Goal: Task Accomplishment & Management: Use online tool/utility

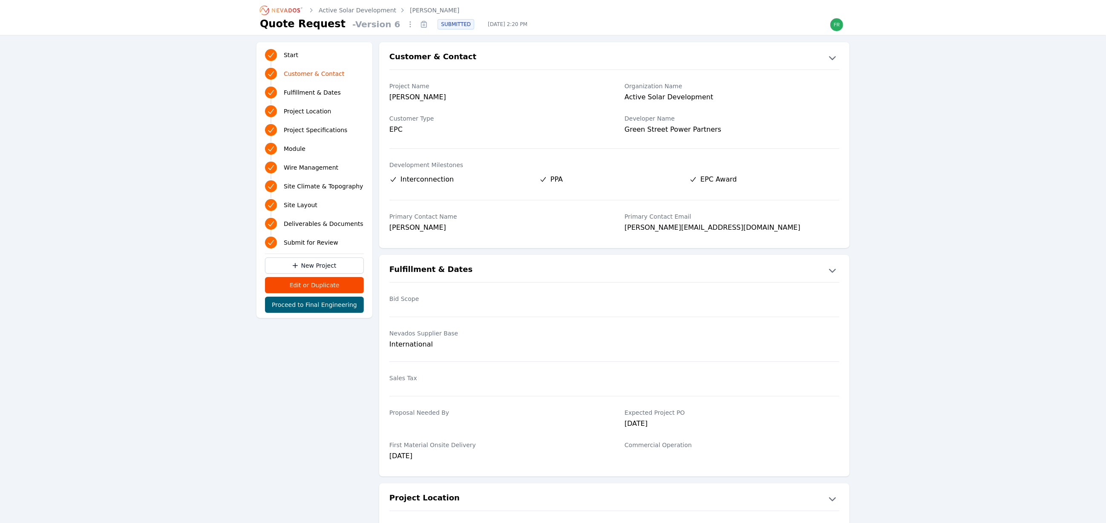
click at [275, 9] on icon "Breadcrumb" at bounding box center [281, 10] width 47 height 14
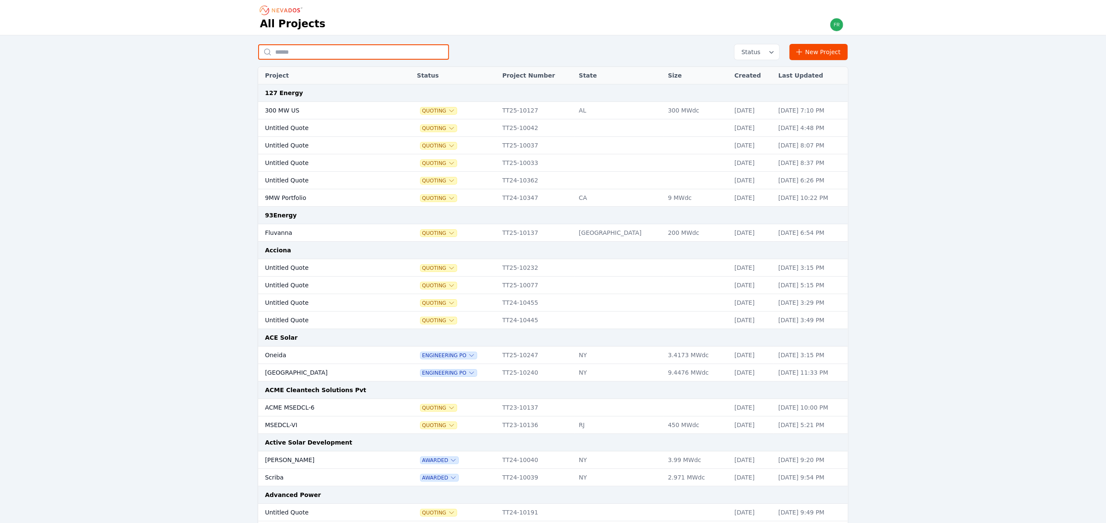
click at [317, 55] on input "text" at bounding box center [353, 51] width 191 height 15
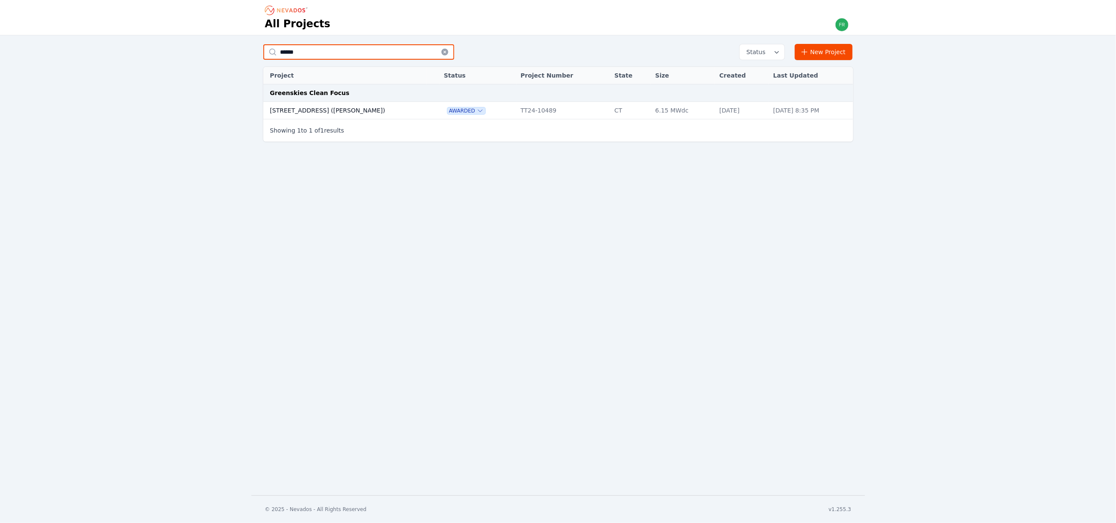
type input "******"
click at [336, 105] on td "[STREET_ADDRESS] ([PERSON_NAME])" at bounding box center [345, 110] width 164 height 17
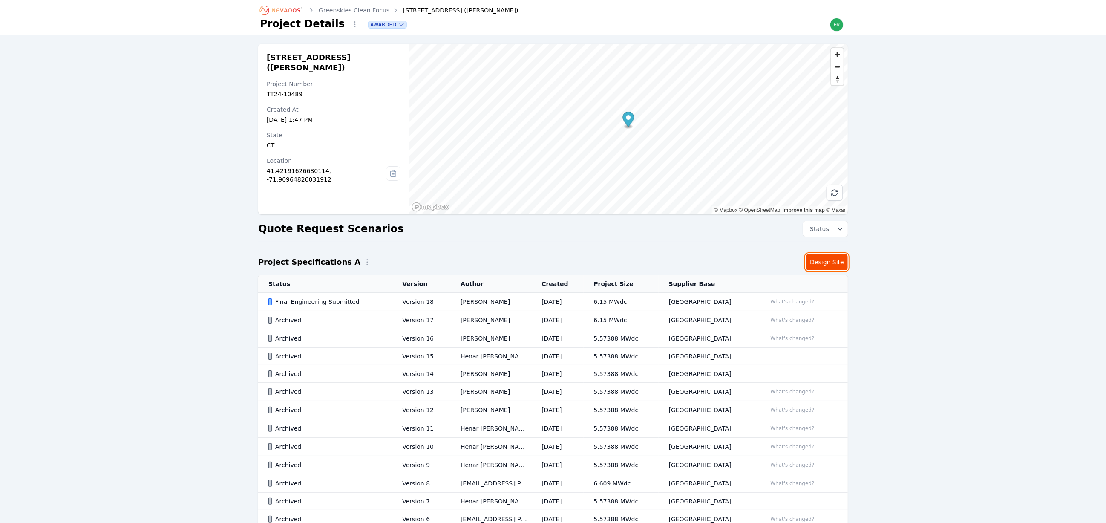
click at [827, 261] on link "Design Site" at bounding box center [827, 262] width 42 height 16
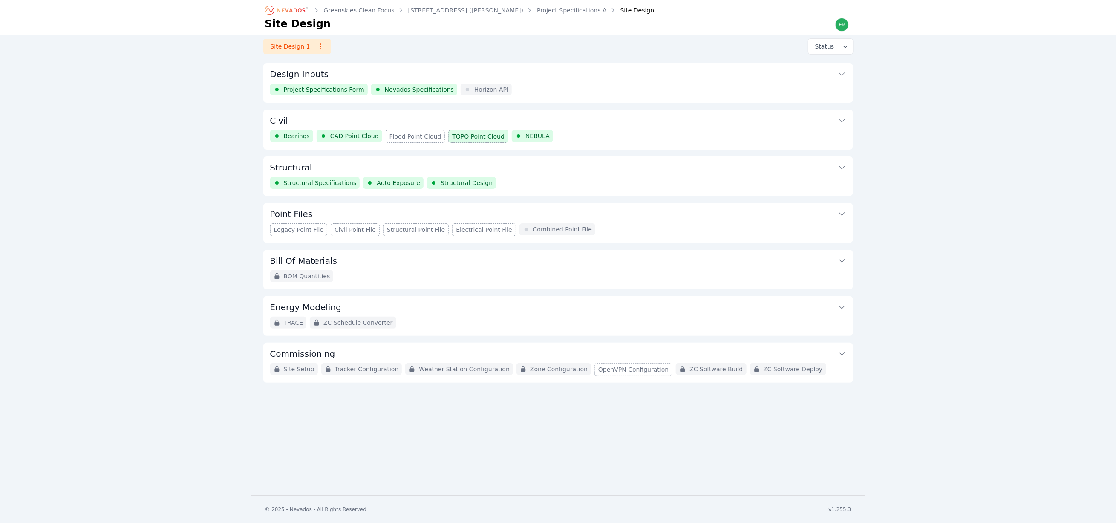
click at [537, 10] on link "Project Specifications A" at bounding box center [572, 10] width 70 height 9
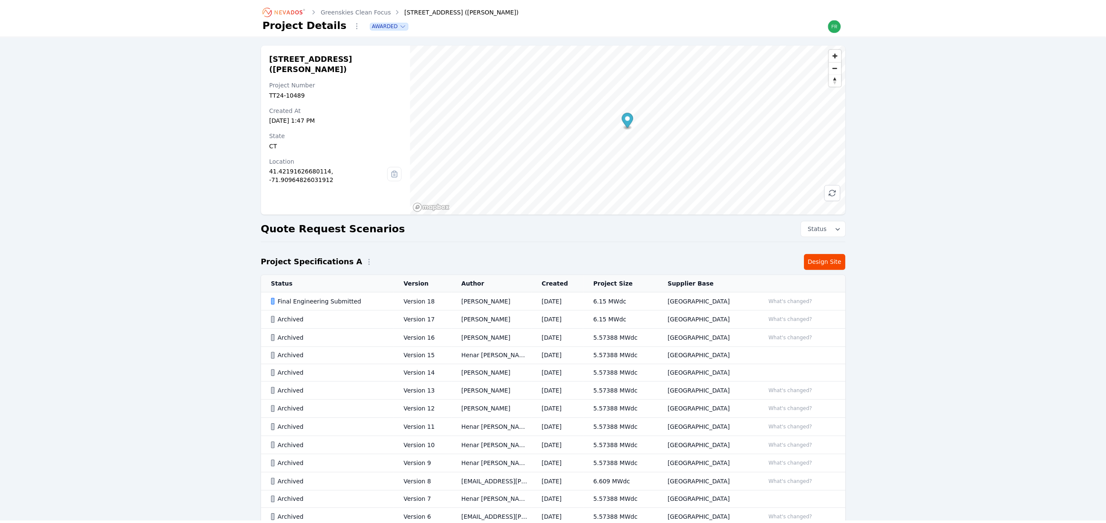
scroll to position [153, 0]
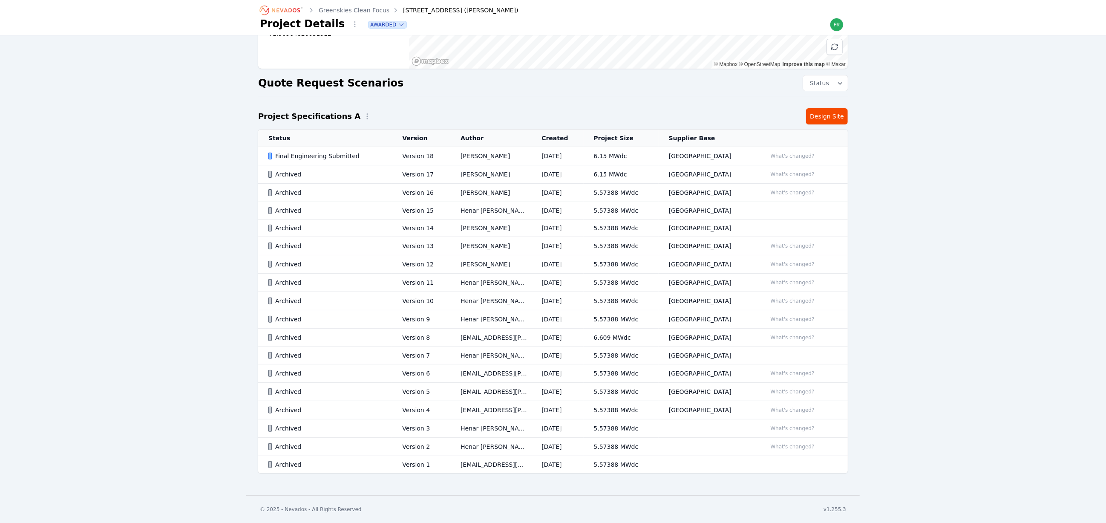
click at [350, 152] on div "Final Engineering Submitted" at bounding box center [328, 156] width 119 height 9
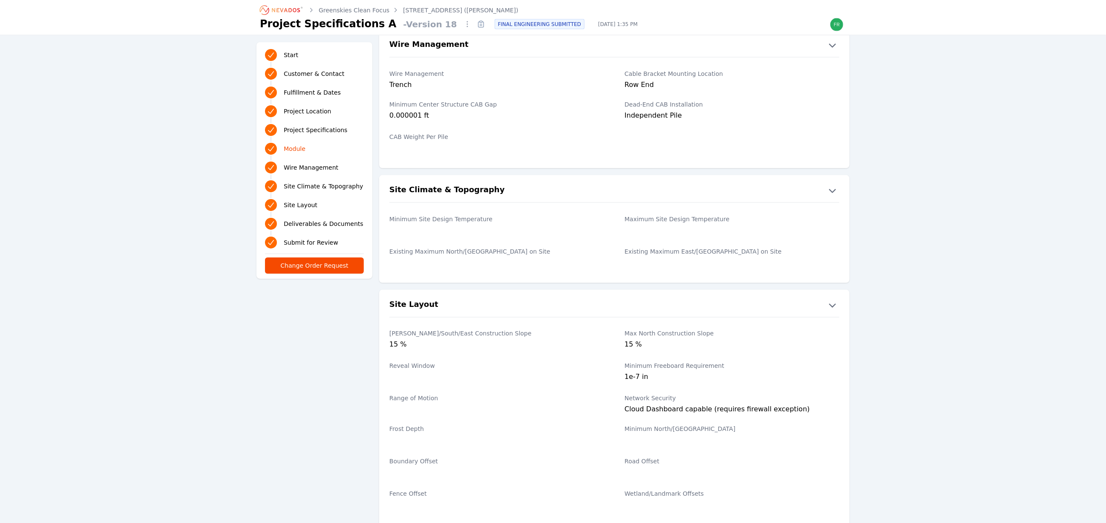
scroll to position [1023, 0]
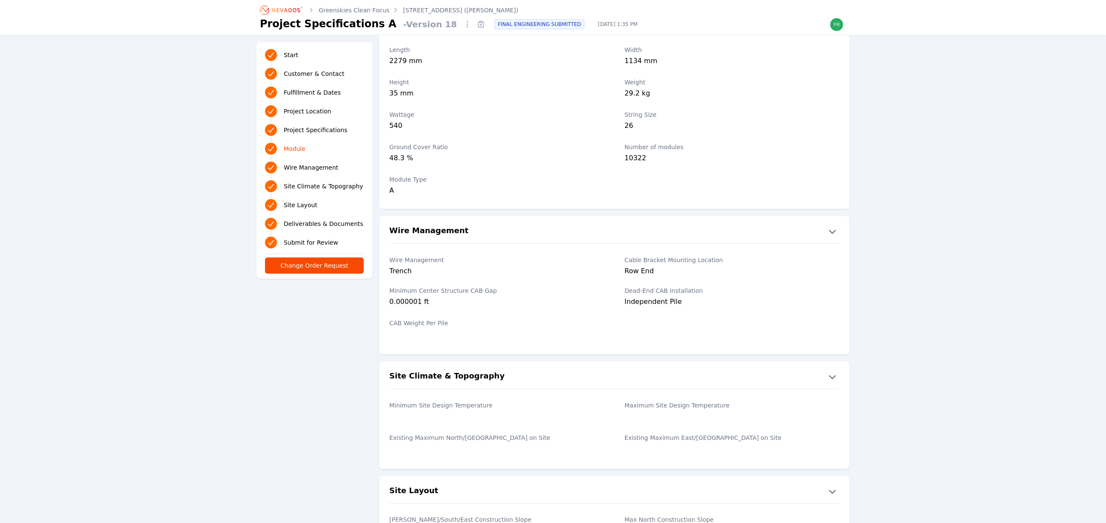
click at [360, 12] on link "Greenskies Clean Focus" at bounding box center [354, 10] width 71 height 9
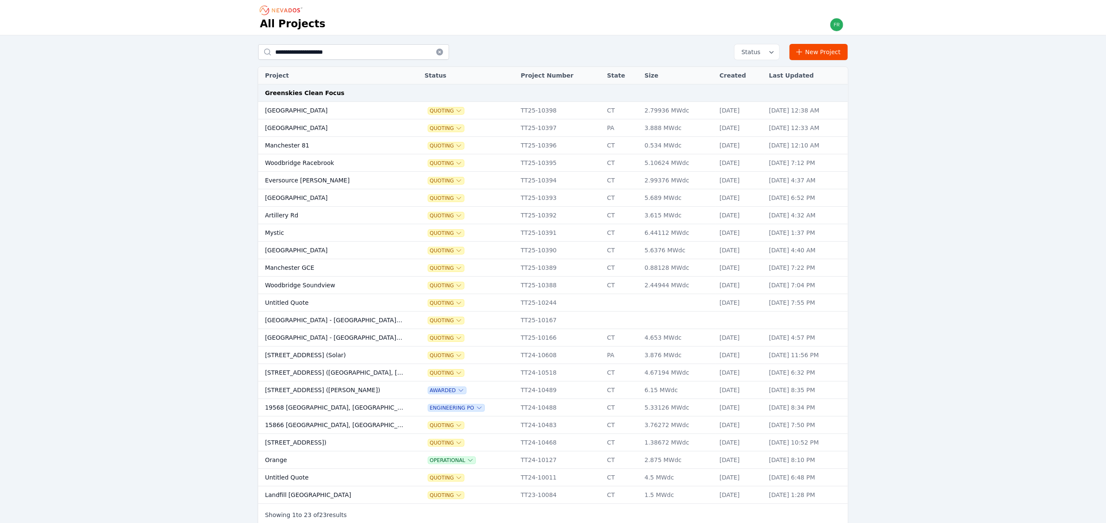
click at [381, 391] on td "[STREET_ADDRESS] ([PERSON_NAME])" at bounding box center [333, 389] width 150 height 17
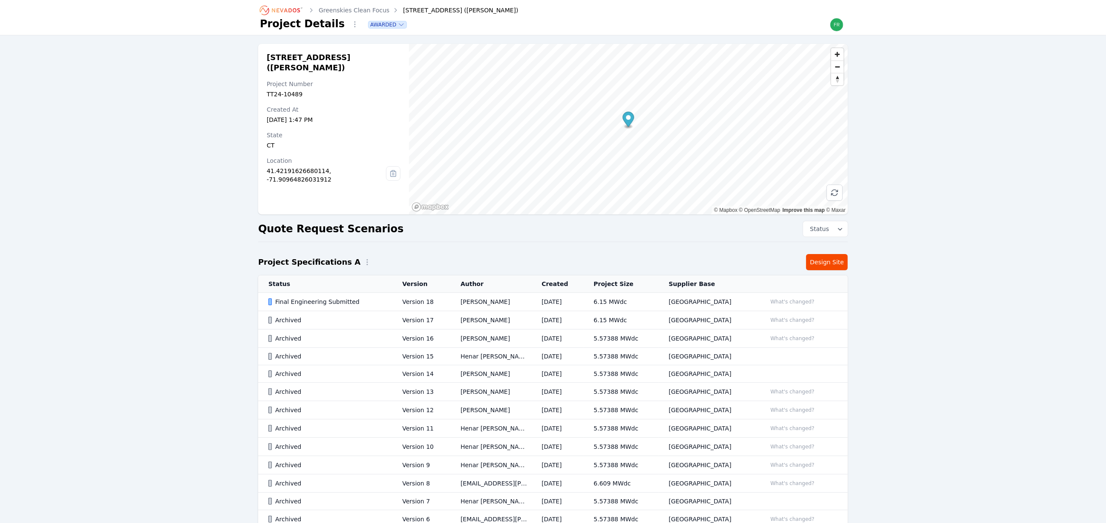
click at [387, 307] on td "Final Engineering Submitted" at bounding box center [325, 302] width 134 height 18
click at [368, 319] on div "Archived" at bounding box center [328, 320] width 119 height 9
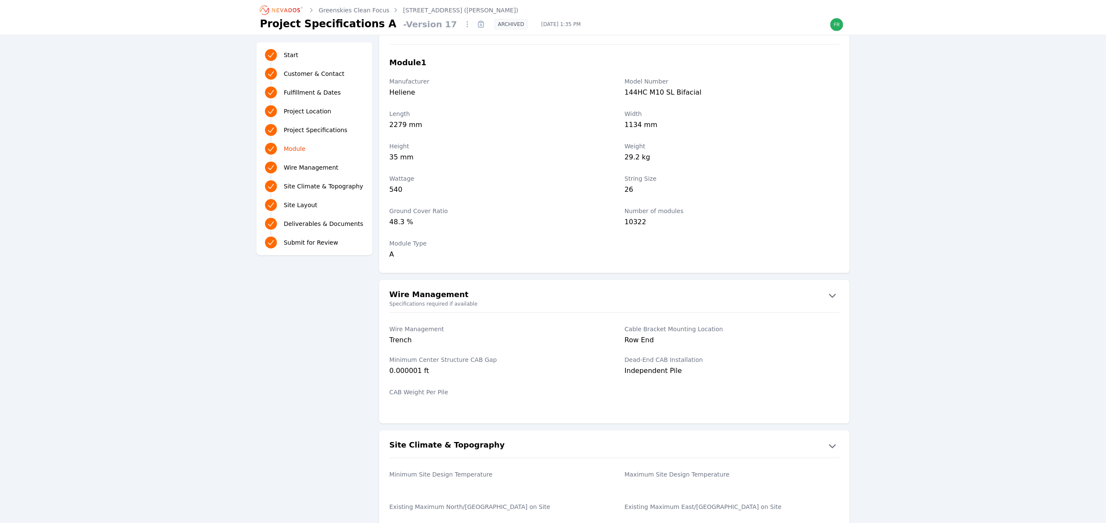
scroll to position [1215, 0]
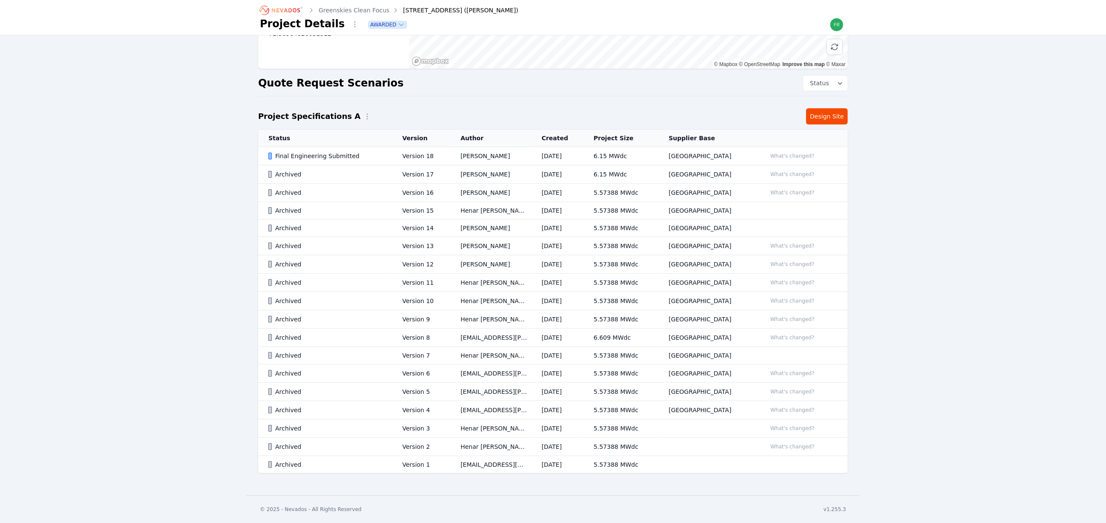
scroll to position [12, 0]
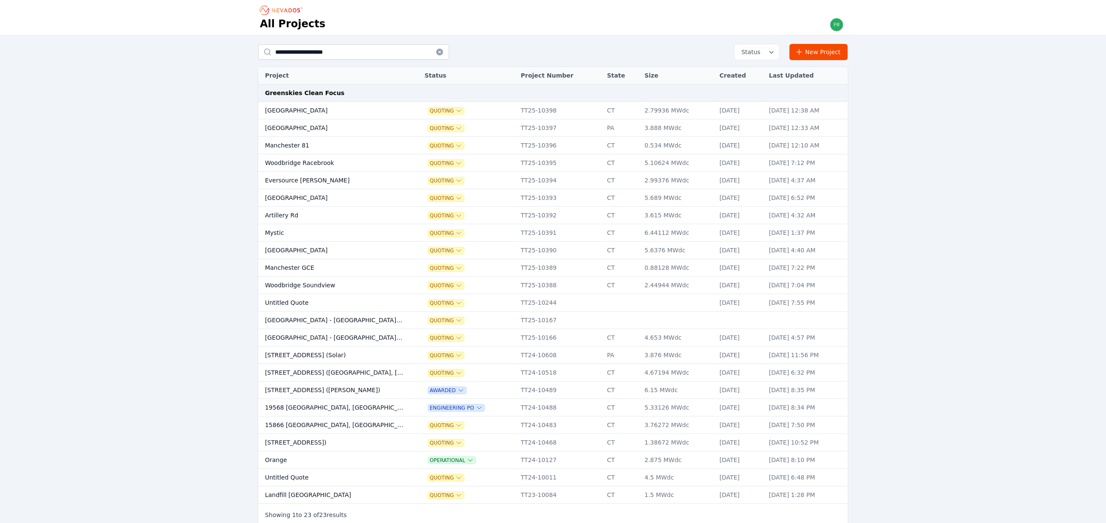
click at [374, 398] on td "[STREET_ADDRESS] ([PERSON_NAME])" at bounding box center [333, 389] width 150 height 17
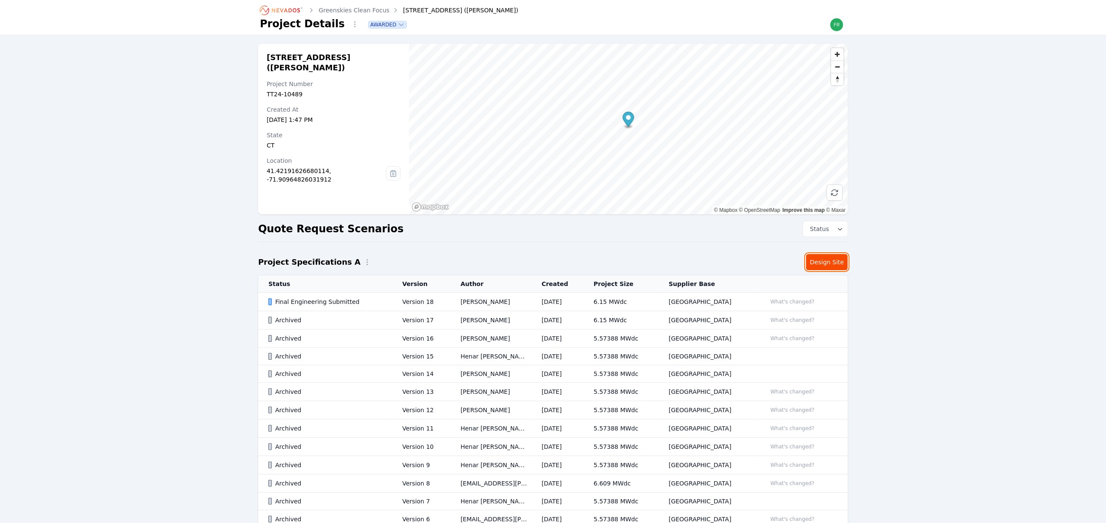
click at [846, 266] on link "Design Site" at bounding box center [827, 262] width 42 height 16
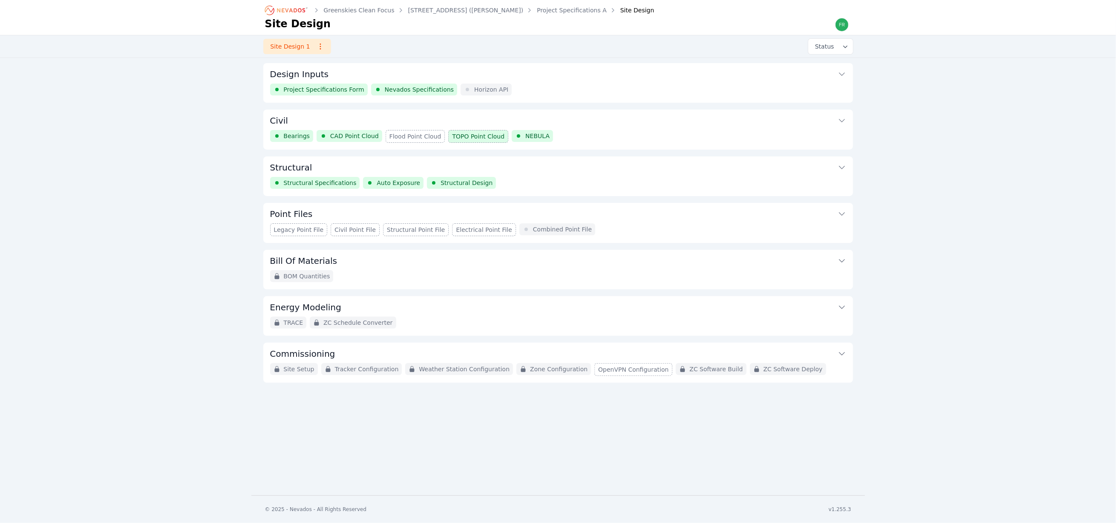
click at [597, 131] on div "Civil Bearings CAD Point Cloud Flood Point Cloud TOPO Point Cloud NEBULA" at bounding box center [558, 130] width 590 height 40
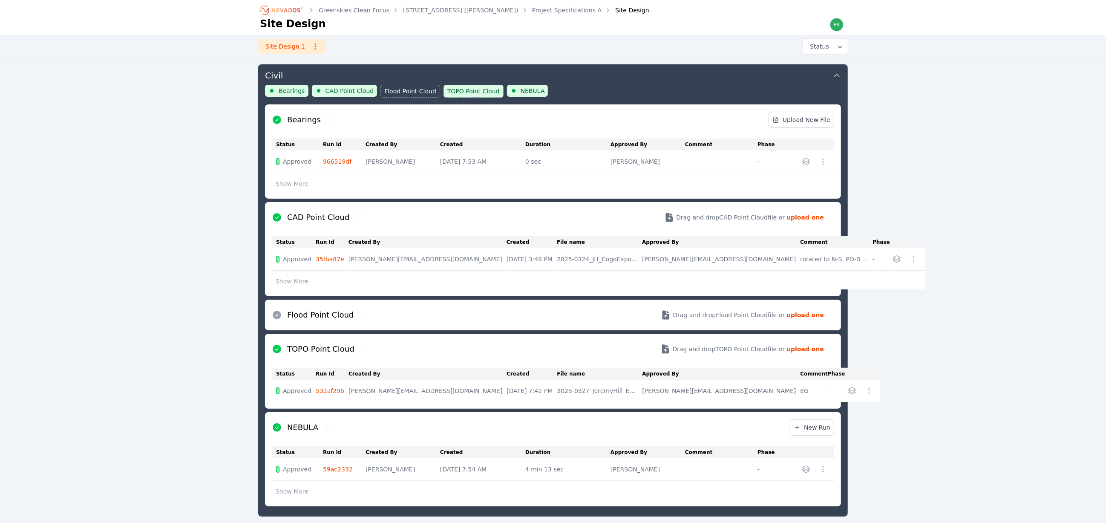
click at [808, 165] on icon "button" at bounding box center [806, 161] width 9 height 9
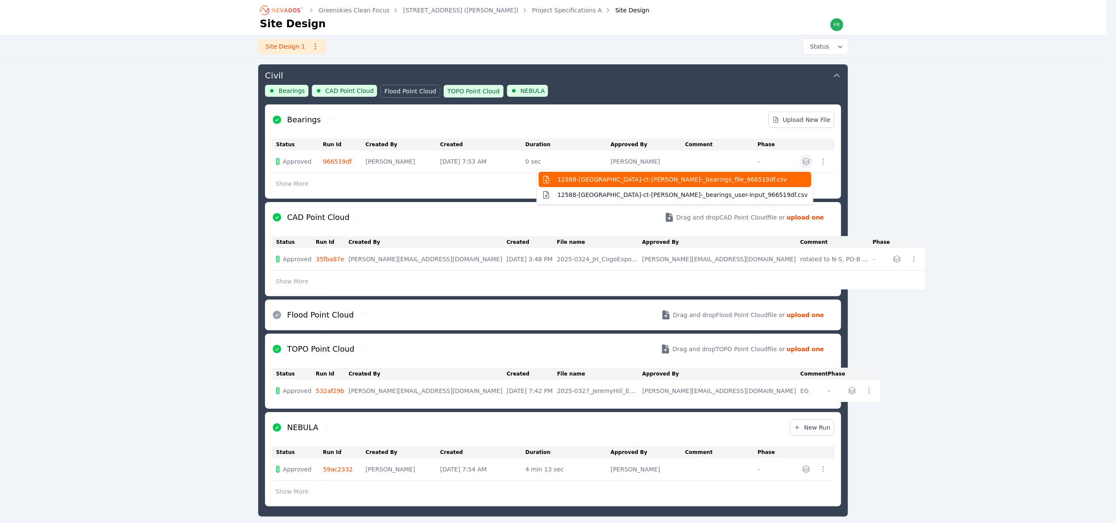
click at [733, 178] on span "12588-[GEOGRAPHIC_DATA]-ct-[PERSON_NAME]-_bearings_file_966519df.csv" at bounding box center [671, 179] width 229 height 9
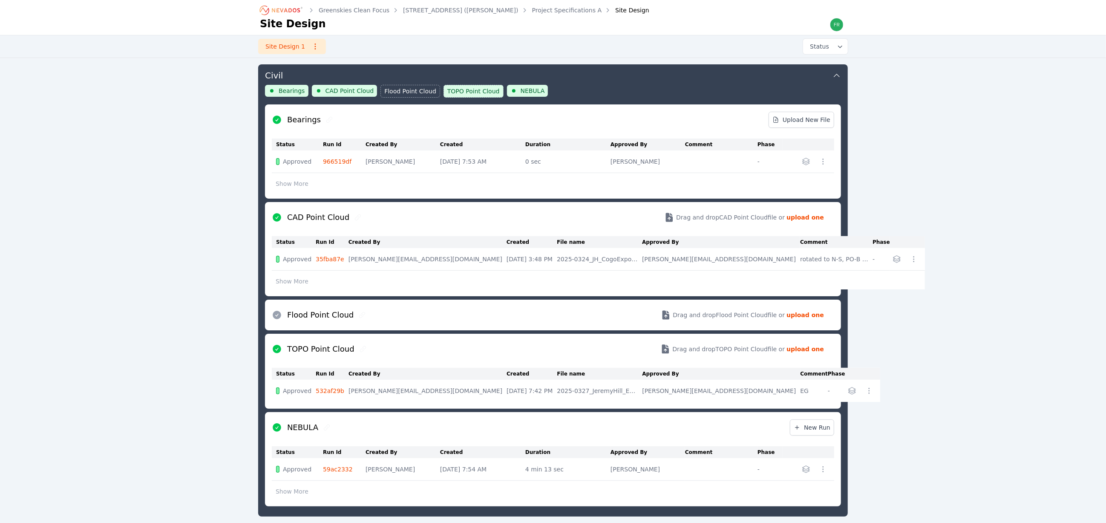
click at [937, 215] on div "Greenskies Clean Focus [STREET_ADDRESS] ([PERSON_NAME]) Project Specifications …" at bounding box center [553, 356] width 1106 height 802
click at [937, 166] on div "Greenskies Clean Focus [STREET_ADDRESS] ([PERSON_NAME]) Project Specifications …" at bounding box center [553, 356] width 1106 height 802
click at [278, 11] on icon "Breadcrumb" at bounding box center [281, 10] width 47 height 14
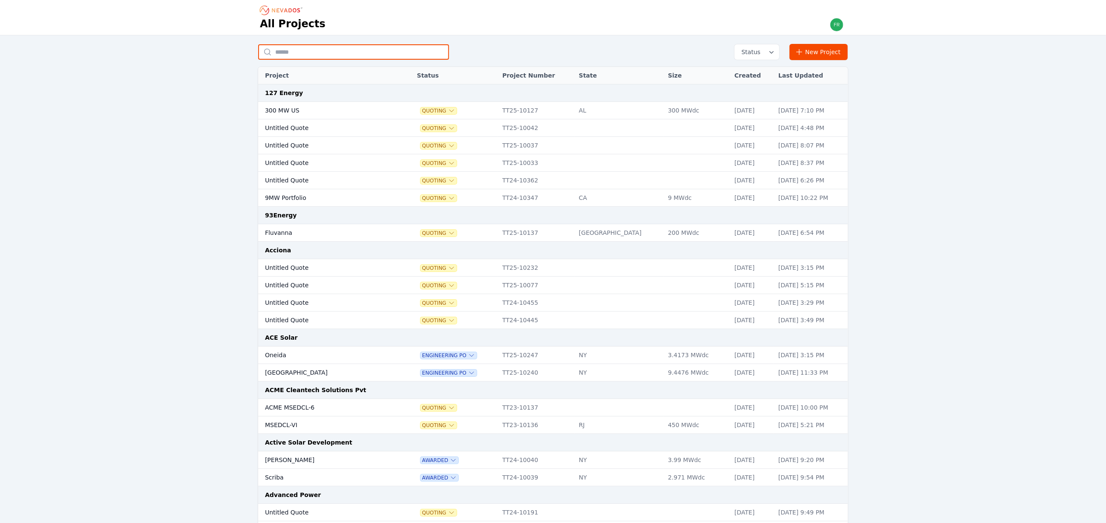
click at [326, 51] on input "text" at bounding box center [353, 51] width 191 height 15
type input "******"
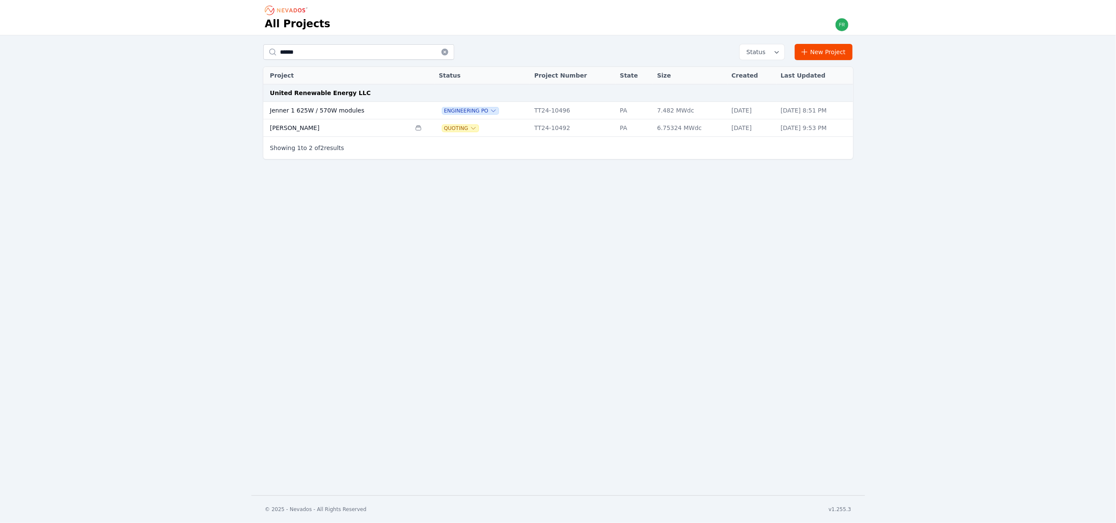
click at [371, 112] on td "Jenner 1 625W / 570W modules" at bounding box center [336, 110] width 147 height 17
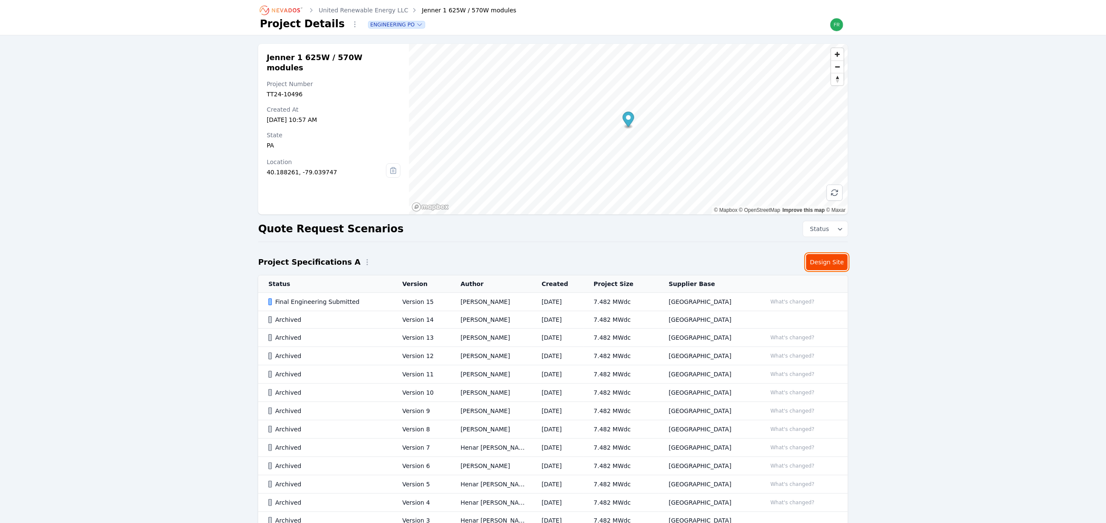
click at [842, 261] on link "Design Site" at bounding box center [827, 262] width 42 height 16
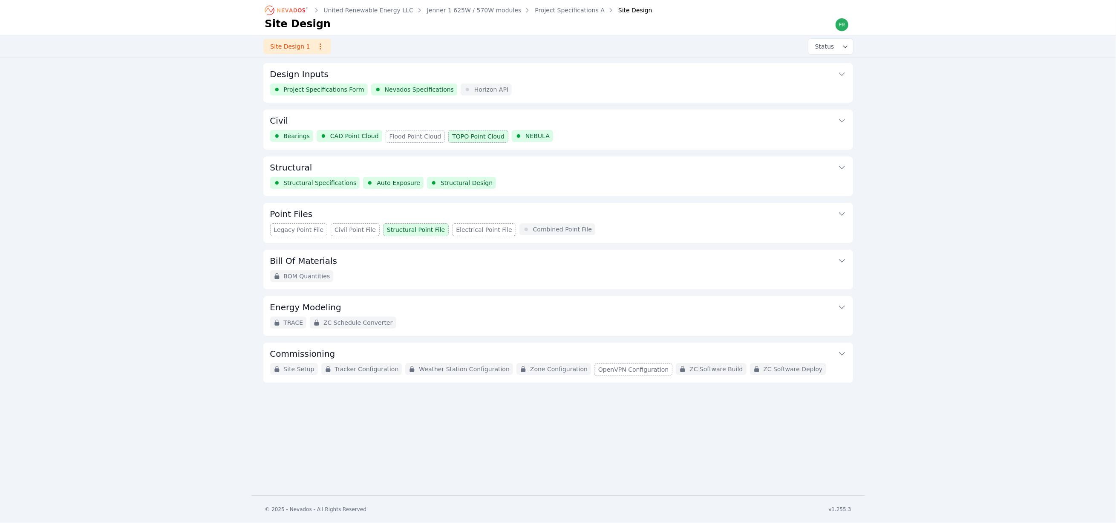
click at [634, 223] on div "Point Files Legacy Point File Civil Point File Structural Point File Electrical…" at bounding box center [558, 223] width 590 height 40
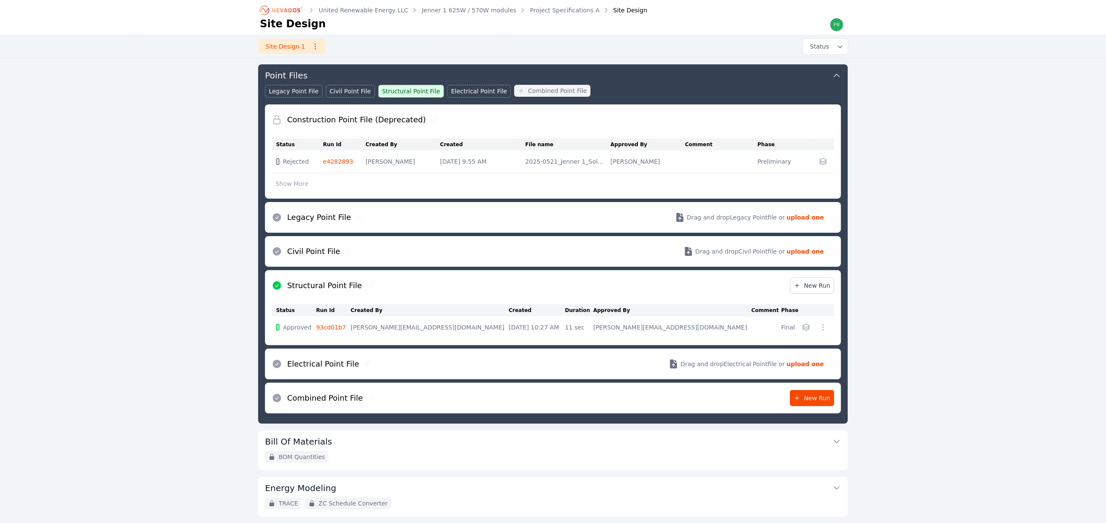
click at [544, 216] on div "Legacy Point File Drag and drop Legacy Point file or upload one" at bounding box center [553, 217] width 563 height 31
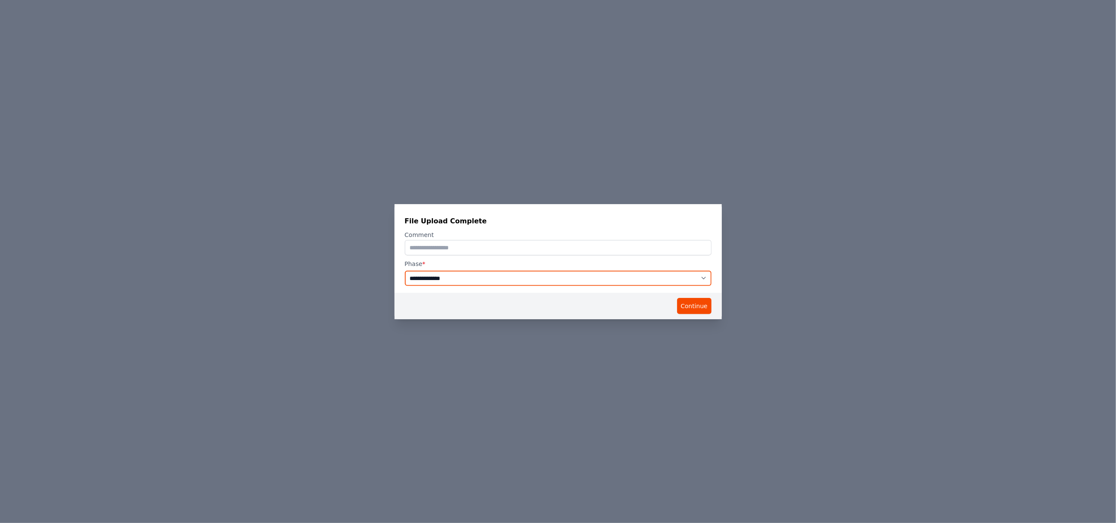
click at [450, 280] on select "**********" at bounding box center [558, 278] width 307 height 15
select select "*****"
click at [405, 271] on select "**********" at bounding box center [558, 278] width 307 height 15
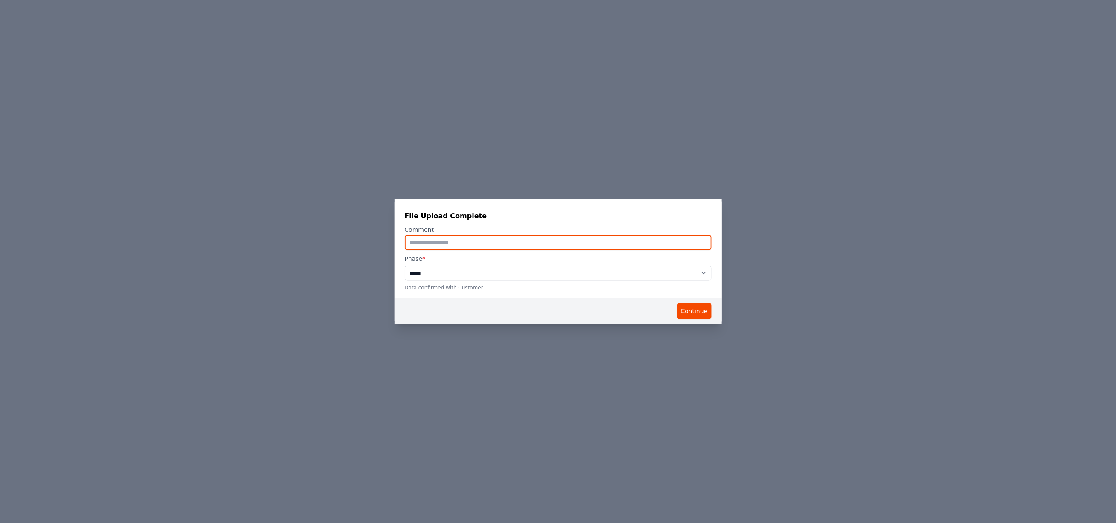
click at [442, 244] on input "text" at bounding box center [558, 242] width 307 height 15
type input "*********"
click at [696, 310] on button "Continue" at bounding box center [694, 311] width 35 height 16
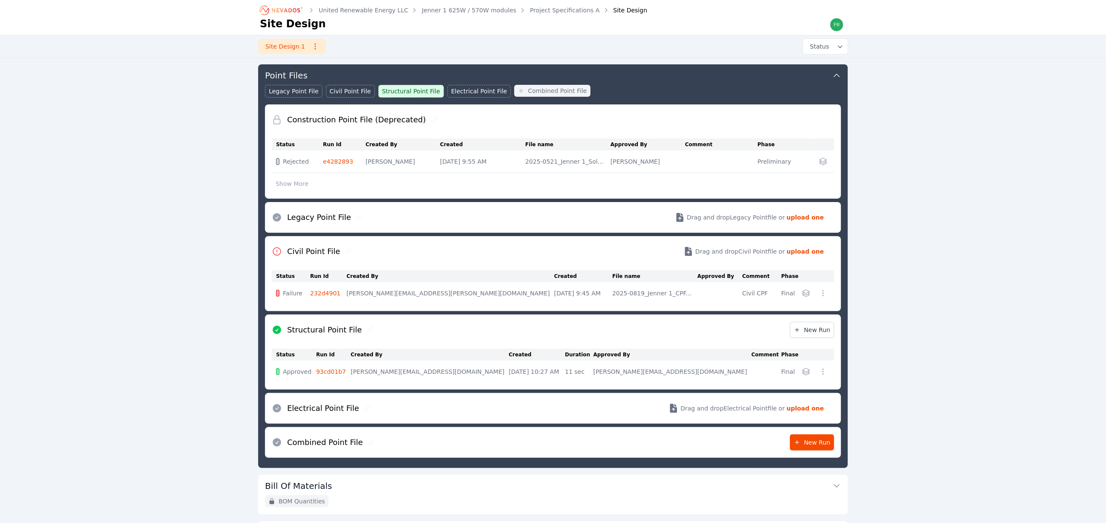
click at [338, 296] on link "232d4901" at bounding box center [325, 293] width 30 height 7
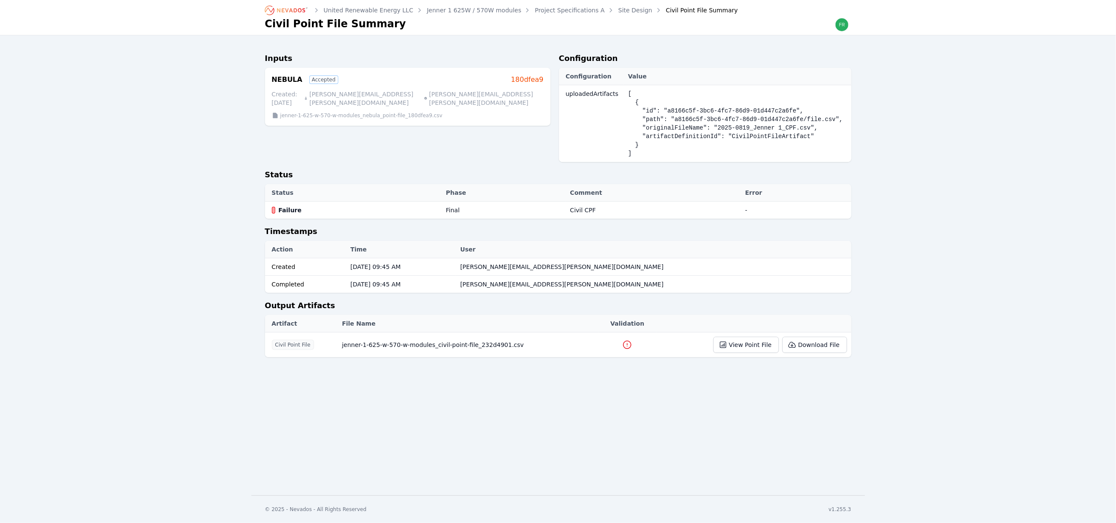
click at [622, 345] on icon at bounding box center [627, 345] width 10 height 10
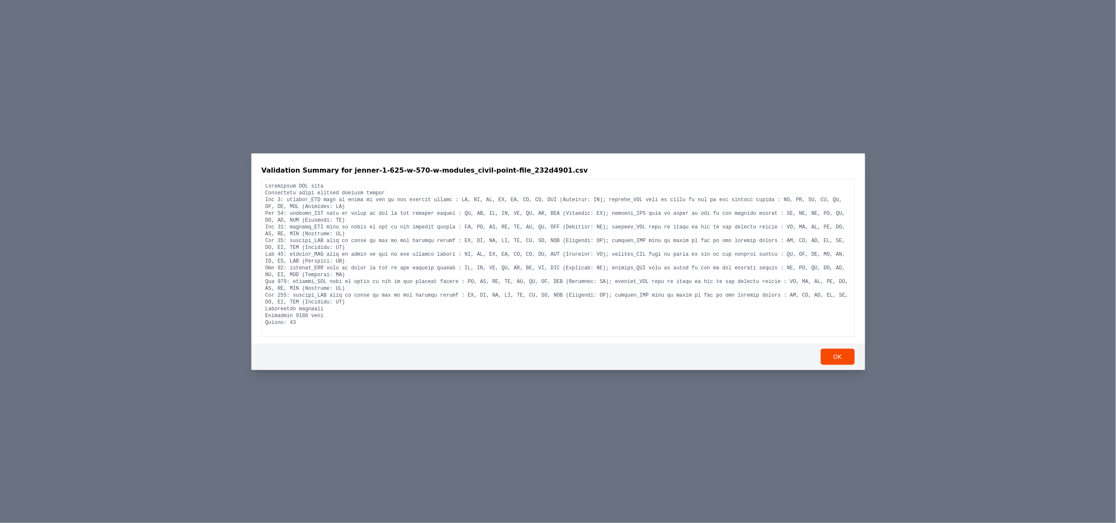
click at [188, 289] on div "Validation Summary for jenner-1-625-w-570-w-modules_civil-point-file_232d4901.c…" at bounding box center [558, 261] width 1116 height 523
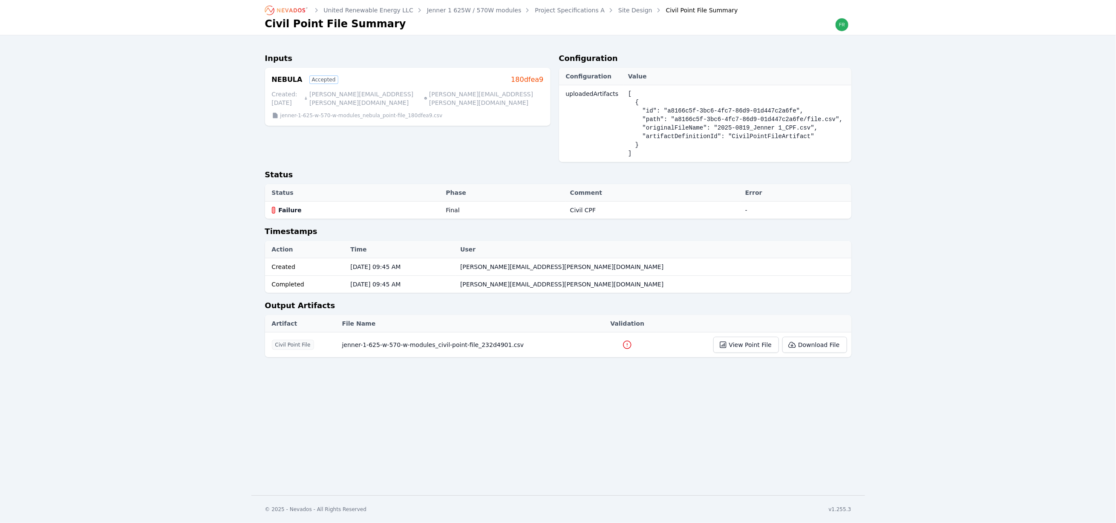
click at [622, 341] on icon at bounding box center [627, 345] width 10 height 10
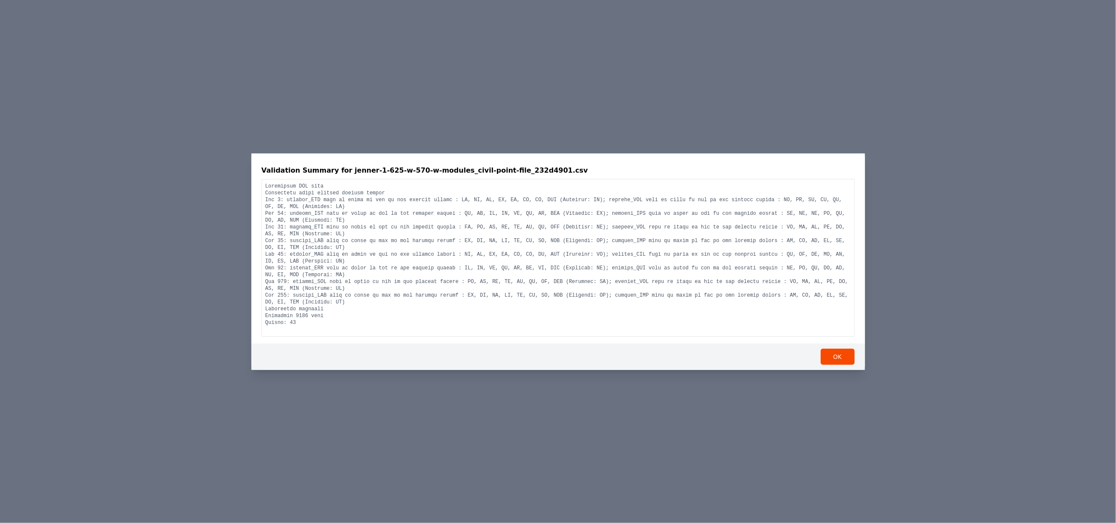
click at [141, 296] on div "Validation Summary for jenner-1-625-w-570-w-modules_civil-point-file_232d4901.c…" at bounding box center [558, 261] width 1116 height 523
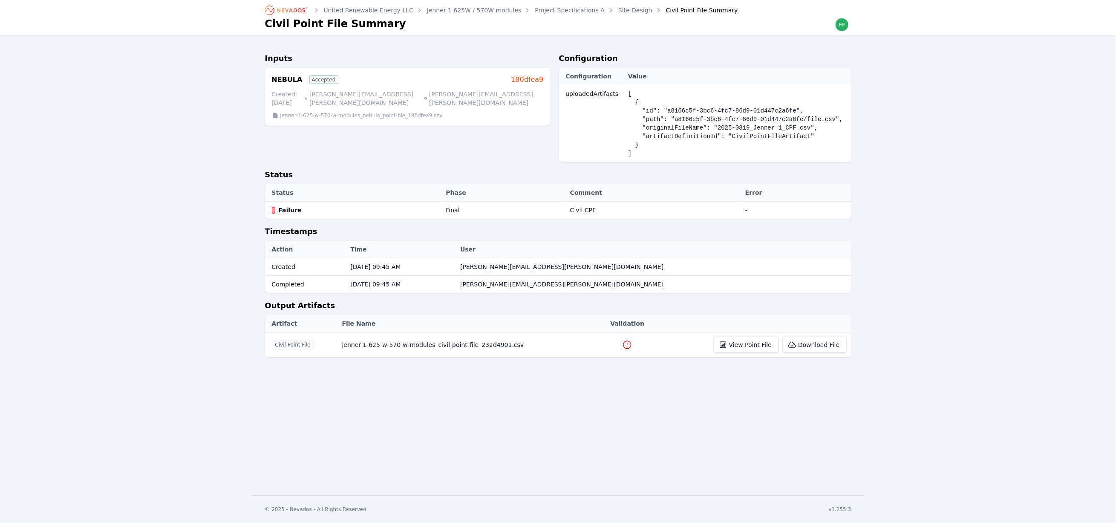
click at [611, 343] on td at bounding box center [627, 344] width 58 height 25
click at [614, 345] on td at bounding box center [627, 344] width 58 height 25
click at [622, 346] on icon at bounding box center [627, 345] width 10 height 10
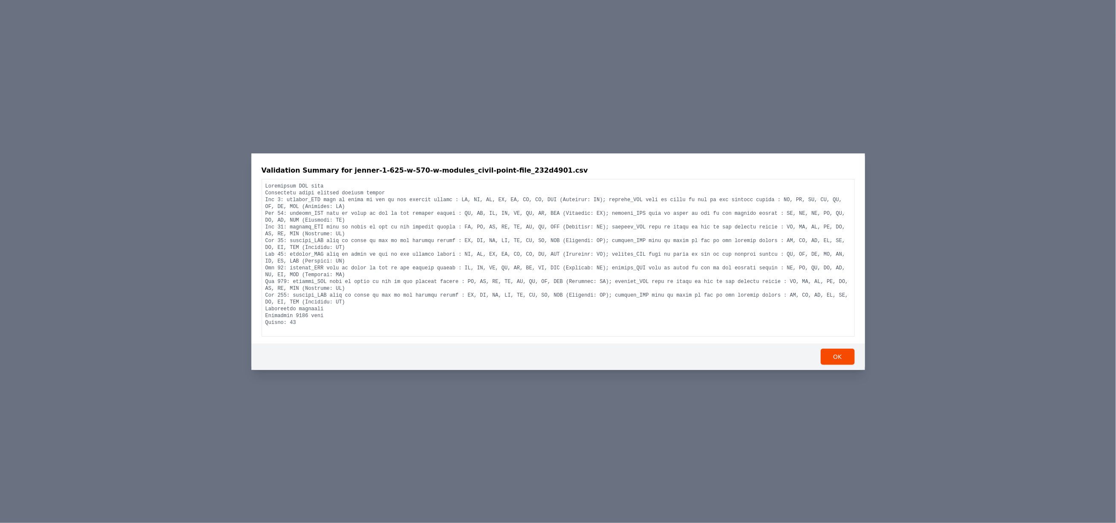
click at [195, 297] on div "Validation Summary for jenner-1-625-w-570-w-modules_civil-point-file_232d4901.c…" at bounding box center [558, 261] width 1116 height 523
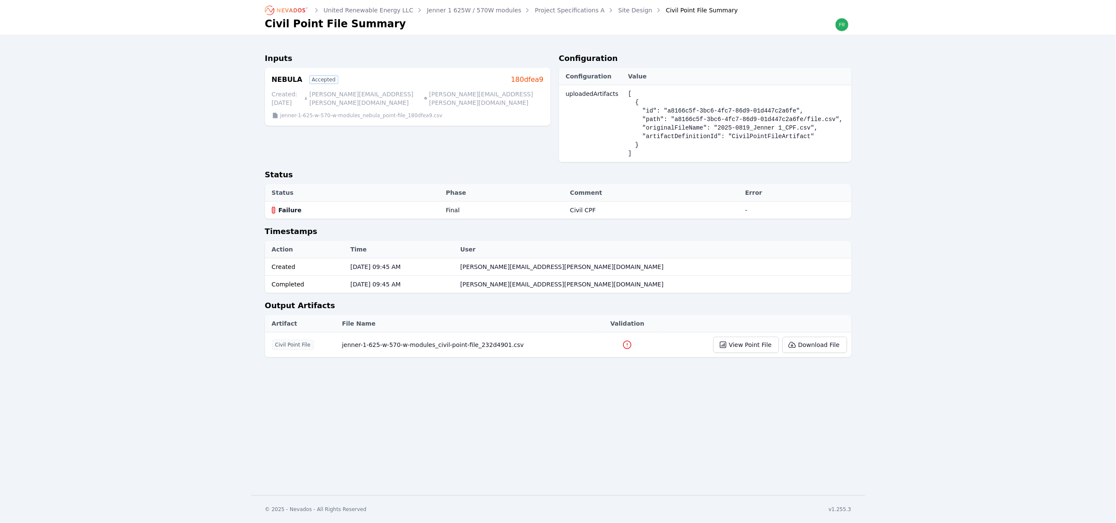
click at [618, 10] on link "Site Design" at bounding box center [635, 10] width 34 height 9
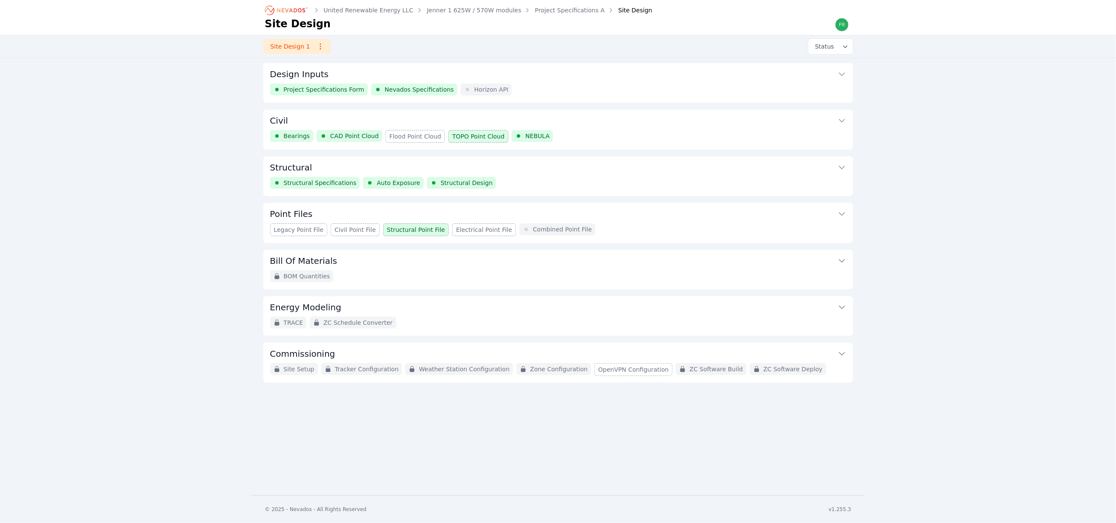
click at [638, 221] on button "Point Files" at bounding box center [558, 213] width 576 height 20
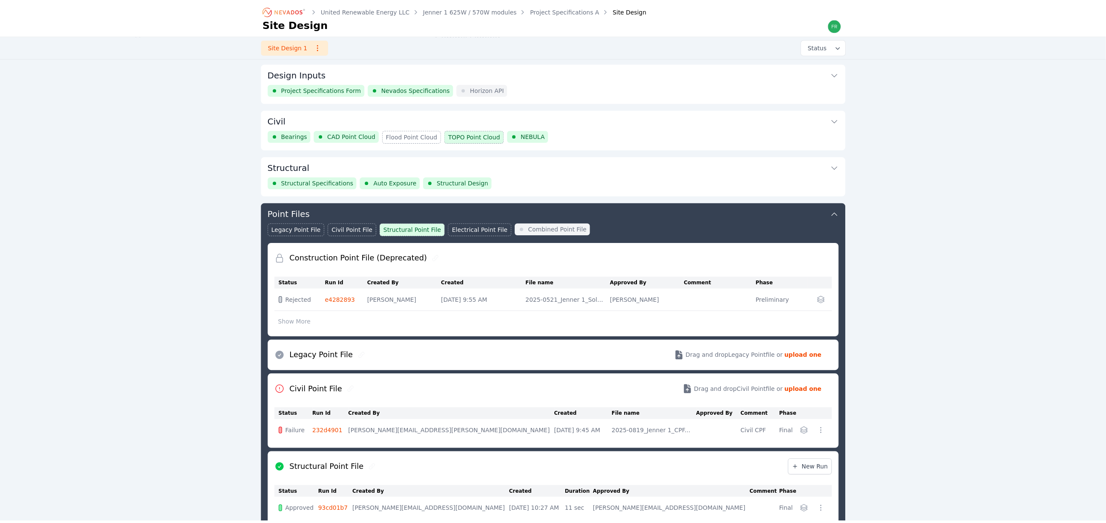
scroll to position [139, 0]
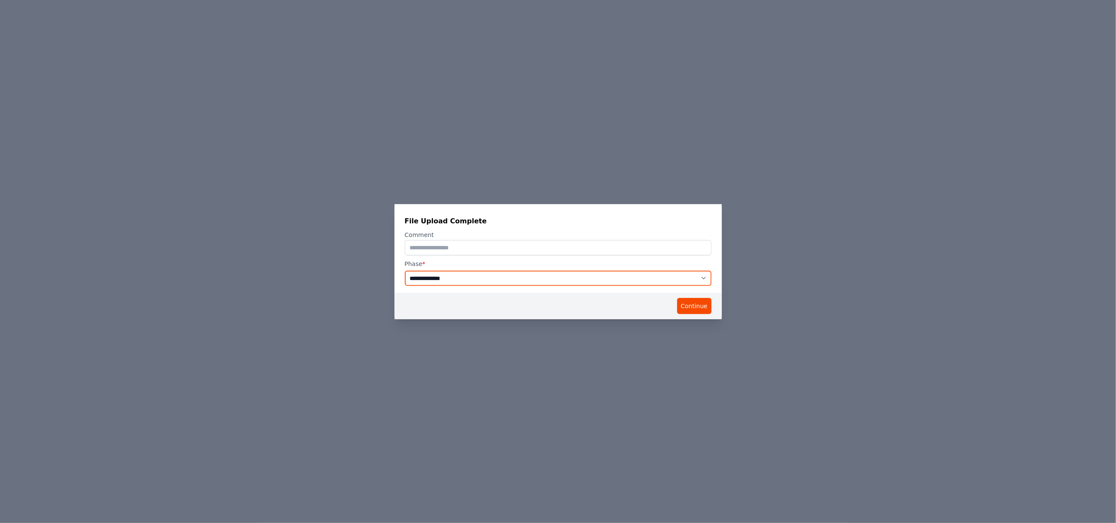
click at [426, 274] on select "**********" at bounding box center [558, 278] width 307 height 15
select select "*****"
click at [405, 271] on select "**********" at bounding box center [558, 278] width 307 height 15
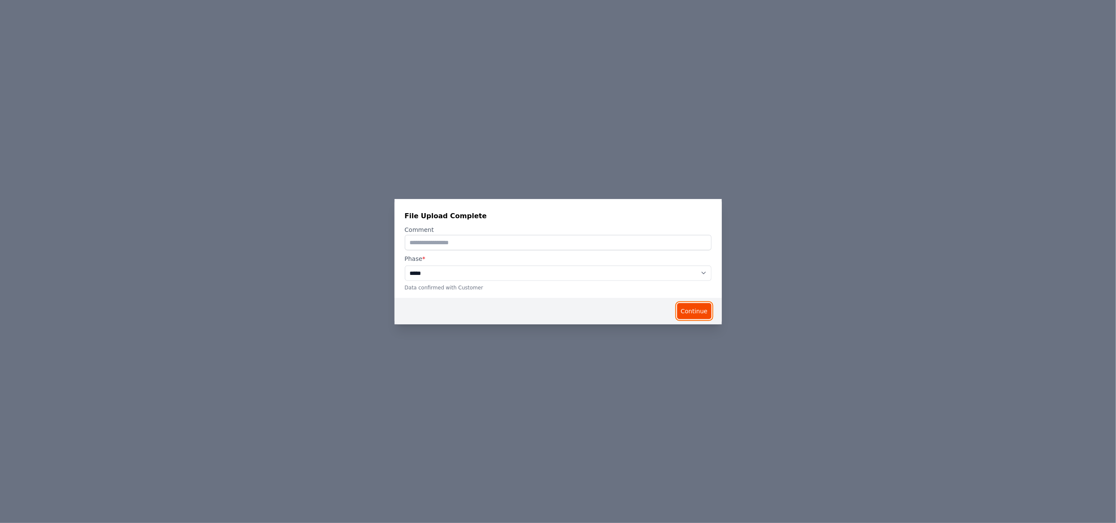
click at [699, 306] on button "Continue" at bounding box center [694, 311] width 35 height 16
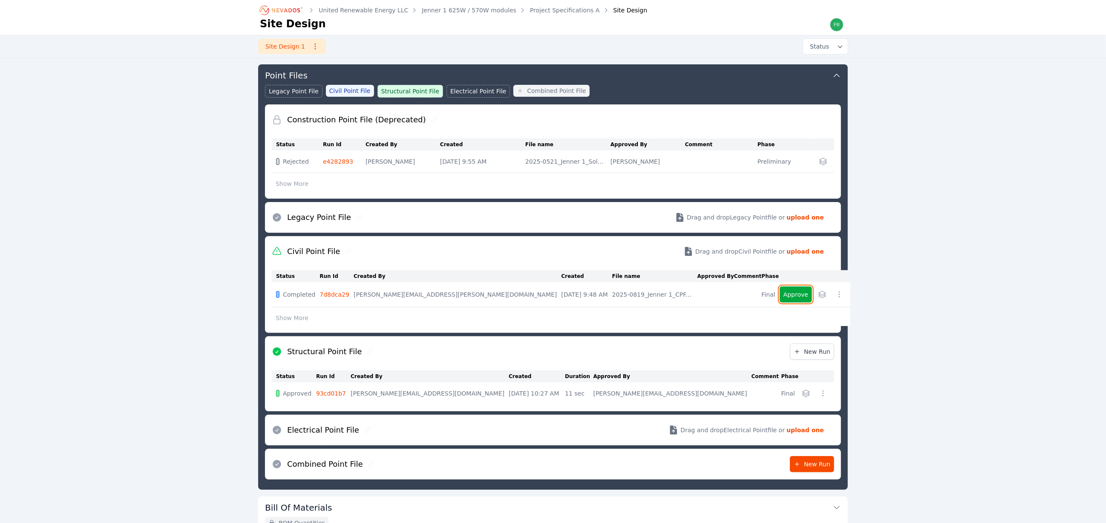
click at [780, 298] on button "Approve" at bounding box center [796, 294] width 32 height 16
